Goal: Task Accomplishment & Management: Manage account settings

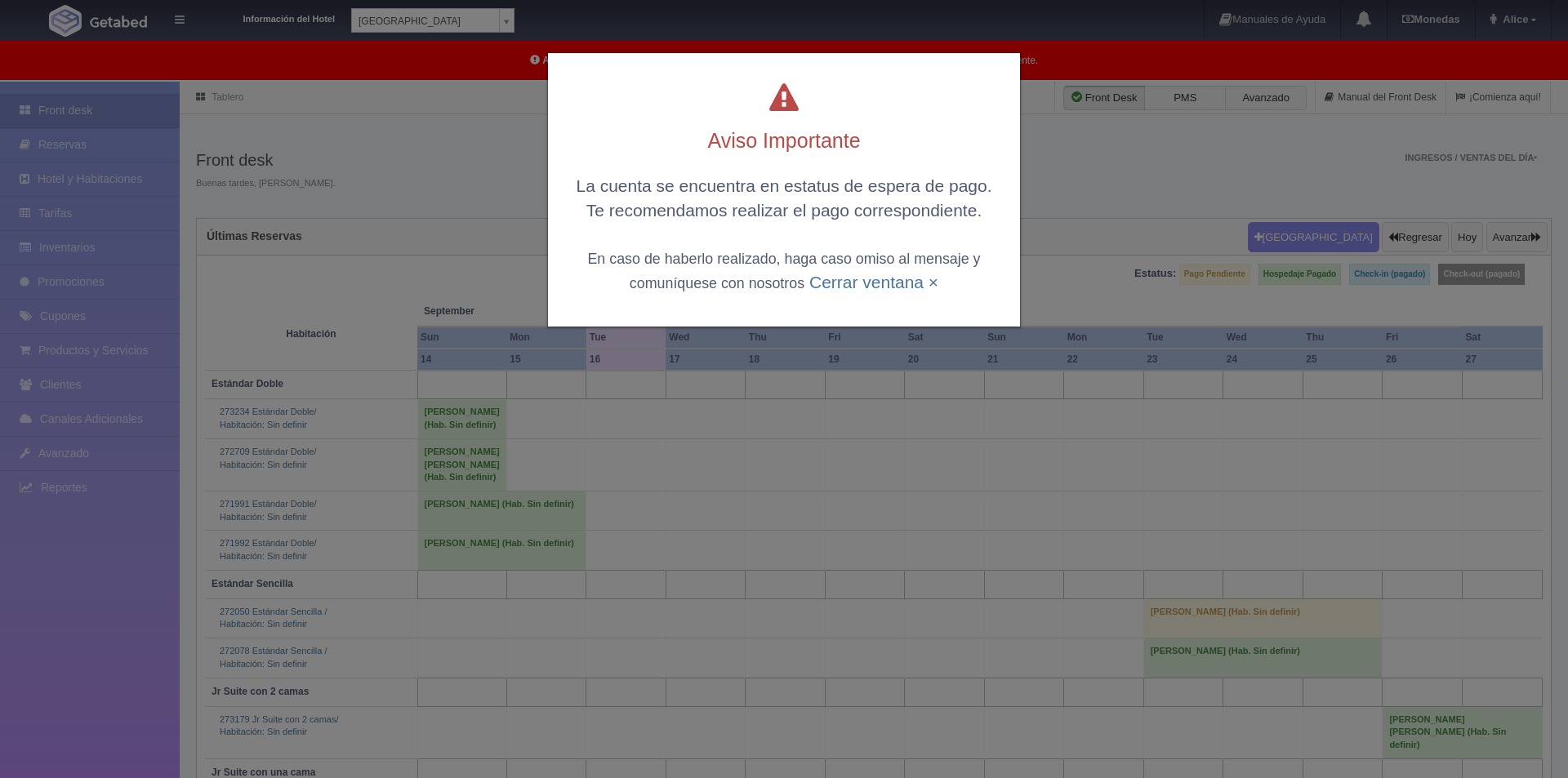
click at [403, 18] on div "Aviso Importante La cuenta se encuentra en estatus de espera de pago. Te recome…" at bounding box center [784, 389] width 1568 height 778
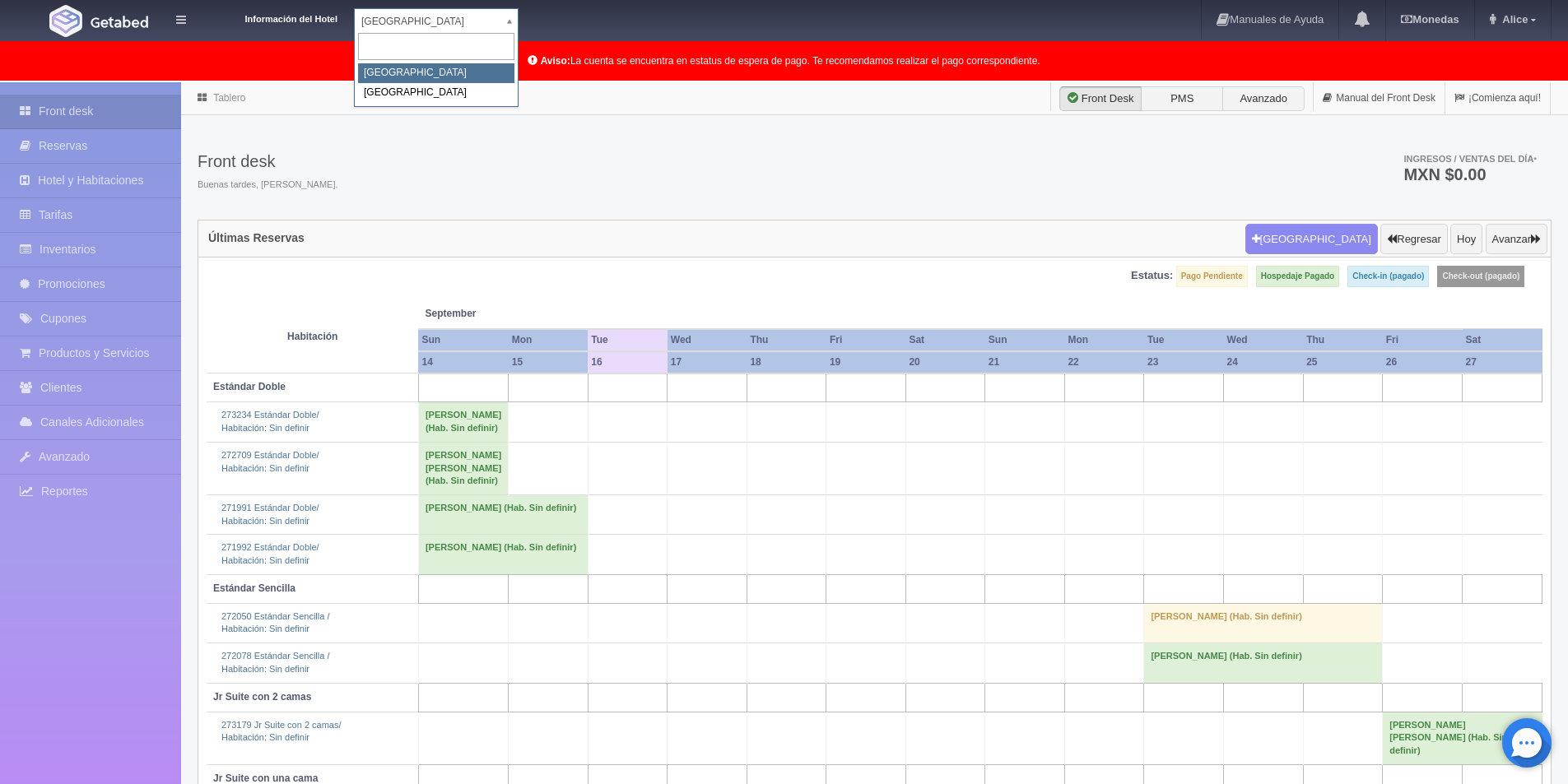
click at [465, 82] on body "Información del Hotel [GEOGRAPHIC_DATA] Campeche [GEOGRAPHIC_DATA] Campeche [GE…" at bounding box center [784, 496] width 1568 height 828
select select "375"
